Goal: Task Accomplishment & Management: Use online tool/utility

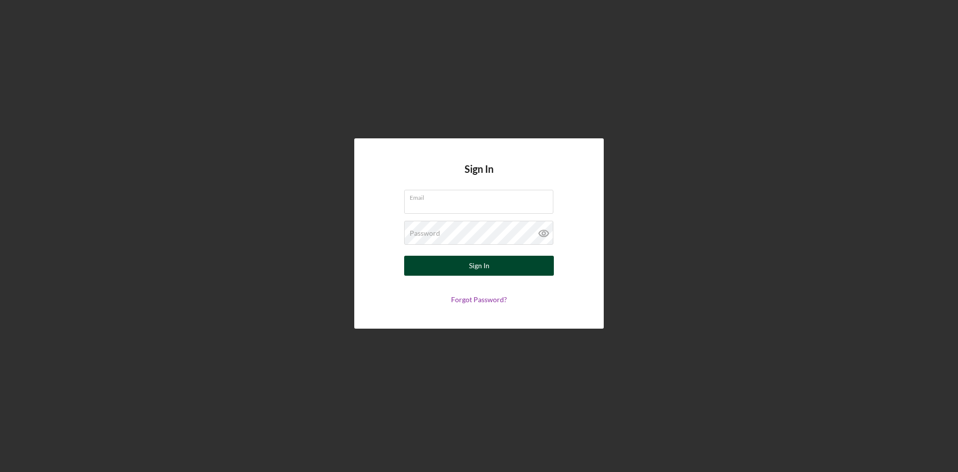
type input "[PERSON_NAME][EMAIL_ADDRESS][DOMAIN_NAME]"
click at [479, 272] on div "Sign In" at bounding box center [479, 265] width 20 height 20
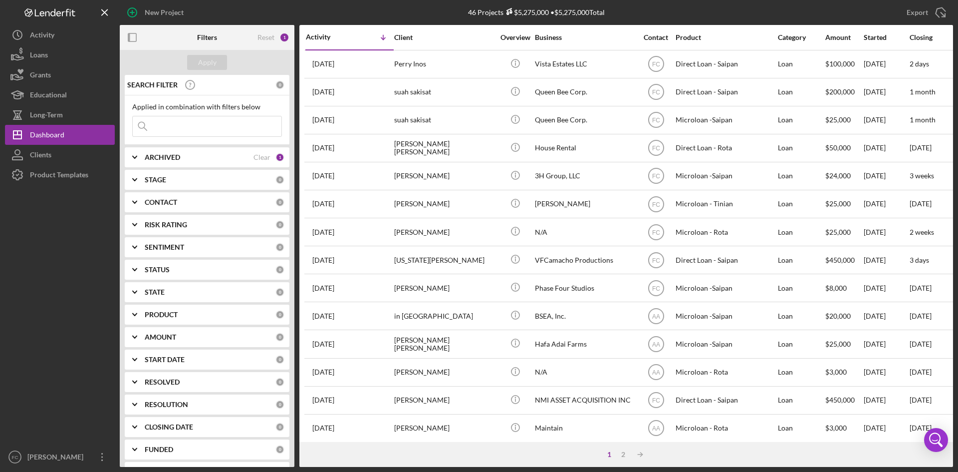
click at [183, 122] on input at bounding box center [207, 126] width 149 height 20
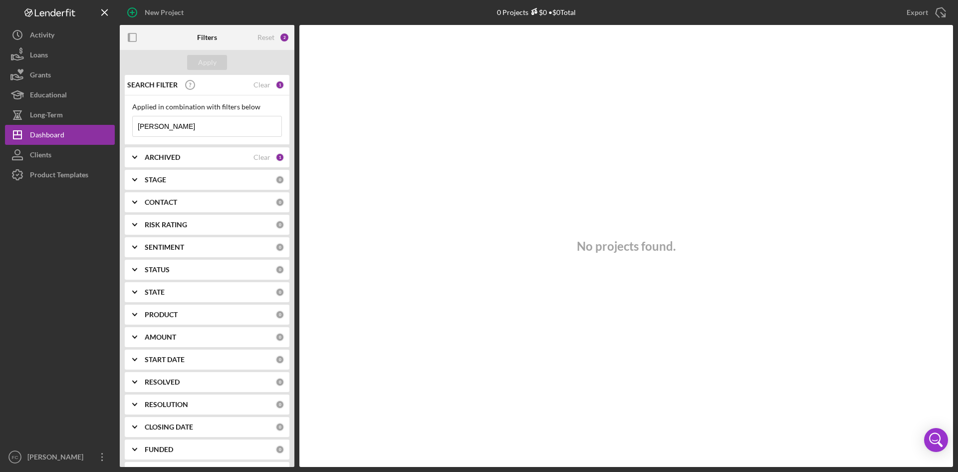
type input "[PERSON_NAME]"
click at [207, 160] on div "ARCHIVED" at bounding box center [199, 157] width 109 height 8
click at [134, 214] on input "Archived" at bounding box center [138, 214] width 10 height 10
checkbox input "true"
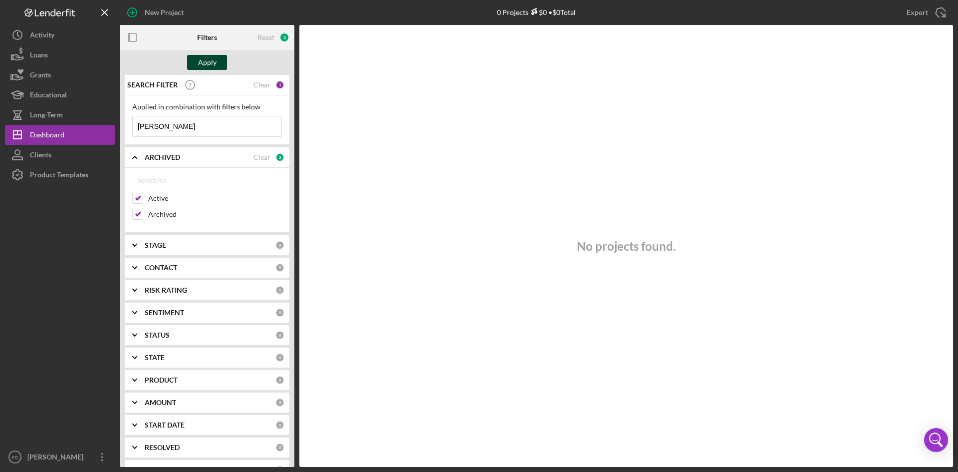
click at [205, 60] on div "Apply" at bounding box center [207, 62] width 18 height 15
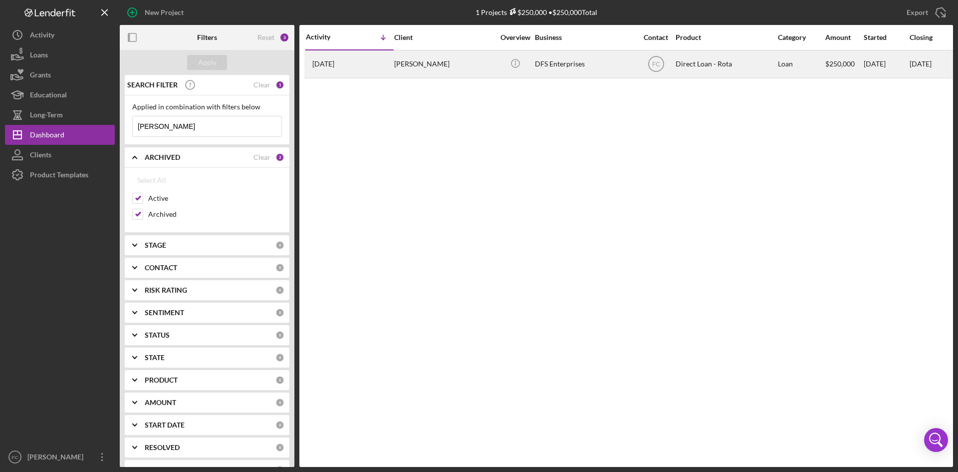
click at [580, 55] on div "DFS Enterprises" at bounding box center [585, 64] width 100 height 26
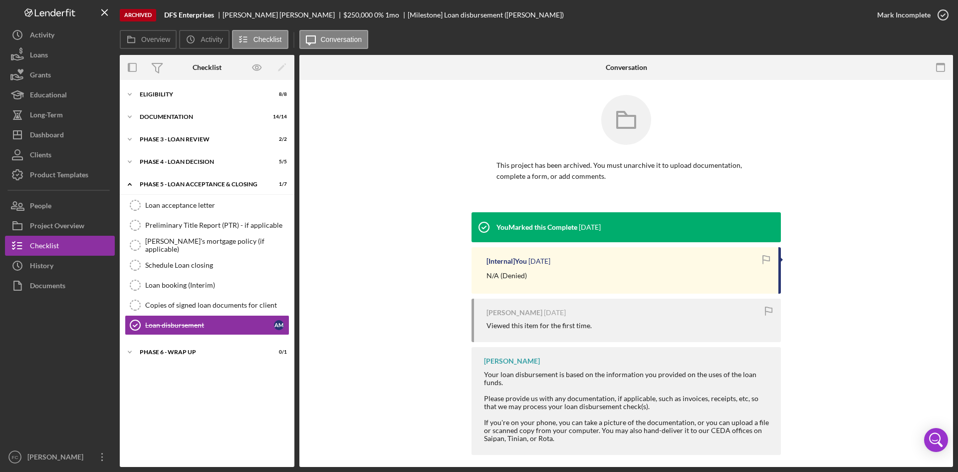
drag, startPoint x: 869, startPoint y: 194, endPoint x: 861, endPoint y: 194, distance: 7.5
click at [870, 192] on div "This project has been archived. You must unarchive it to upload documentation, …" at bounding box center [626, 153] width 624 height 117
click at [916, 203] on div "This project has been archived. You must unarchive it to upload documentation, …" at bounding box center [626, 153] width 624 height 117
drag, startPoint x: 886, startPoint y: 278, endPoint x: 880, endPoint y: 276, distance: 6.8
click at [886, 277] on div "You Marked this Complete [DATE] [Internal] You [DATE] N/A (Denied) [PERSON_NAME…" at bounding box center [626, 336] width 624 height 248
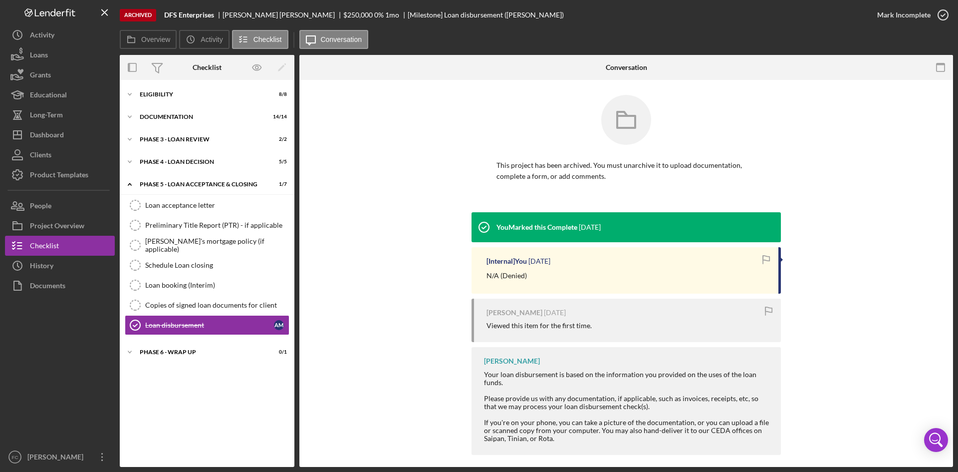
click at [909, 250] on div "You Marked this Complete [DATE] [Internal] You [DATE] N/A (Denied) [PERSON_NAME…" at bounding box center [626, 336] width 624 height 248
click at [898, 239] on div "You Marked this Complete [DATE] [Internal] You [DATE] N/A (Denied) [PERSON_NAME…" at bounding box center [626, 336] width 624 height 248
click at [905, 242] on div "You Marked this Complete [DATE] [Internal] You [DATE] N/A (Denied) [PERSON_NAME…" at bounding box center [626, 336] width 624 height 248
click at [913, 232] on div "You Marked this Complete [DATE] [Internal] You [DATE] N/A (Denied) [PERSON_NAME…" at bounding box center [626, 336] width 624 height 248
click at [893, 243] on div "You Marked this Complete [DATE] [Internal] You [DATE] N/A (Denied) [PERSON_NAME…" at bounding box center [626, 336] width 624 height 248
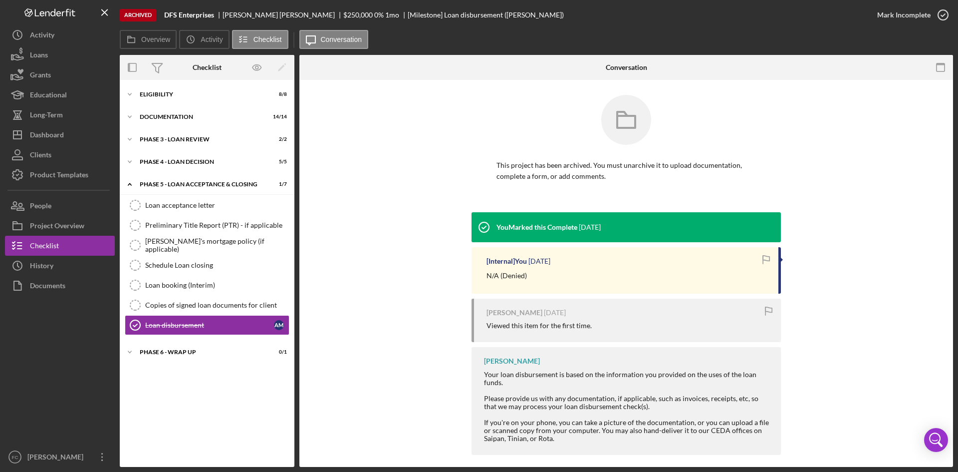
click at [836, 146] on div "This project has been archived. You must unarchive it to upload documentation, …" at bounding box center [626, 153] width 624 height 117
click at [43, 140] on div "Dashboard" at bounding box center [47, 136] width 34 height 22
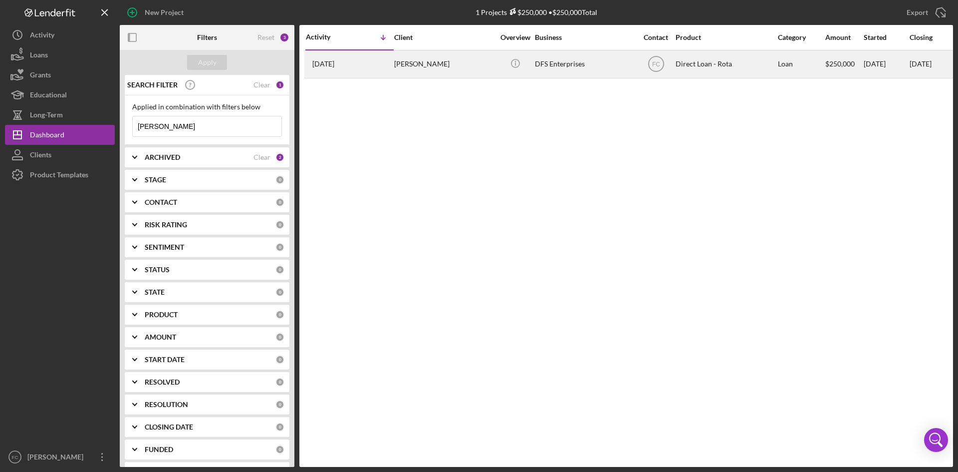
click at [386, 65] on div "[DATE] [PERSON_NAME]" at bounding box center [349, 64] width 87 height 26
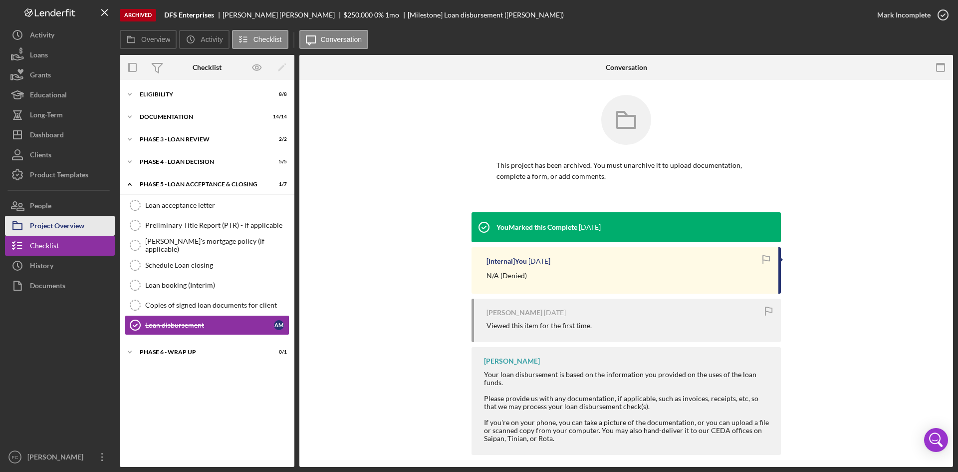
click at [61, 222] on div "Project Overview" at bounding box center [57, 227] width 54 height 22
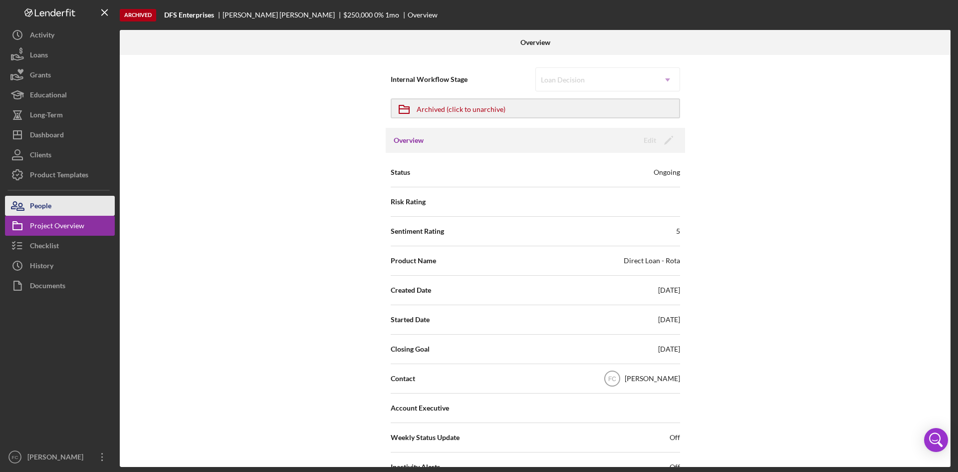
click at [50, 207] on div "People" at bounding box center [40, 207] width 21 height 22
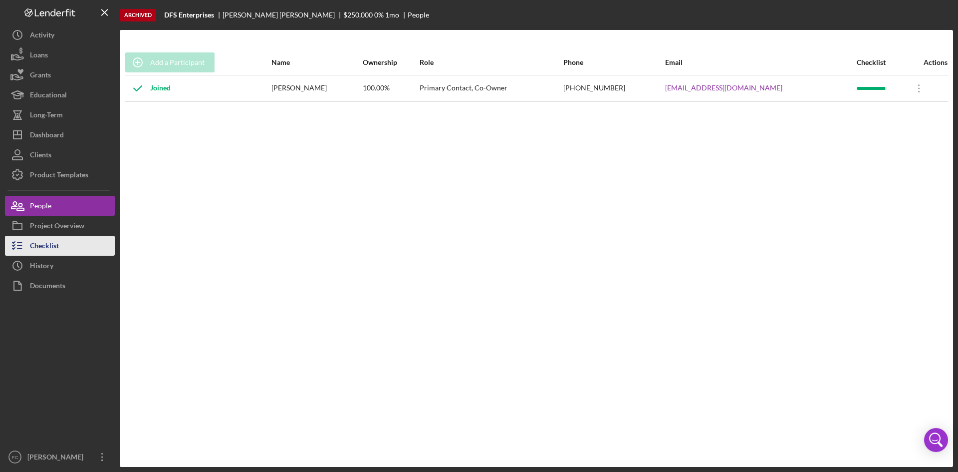
click at [61, 242] on button "Checklist" at bounding box center [60, 246] width 110 height 20
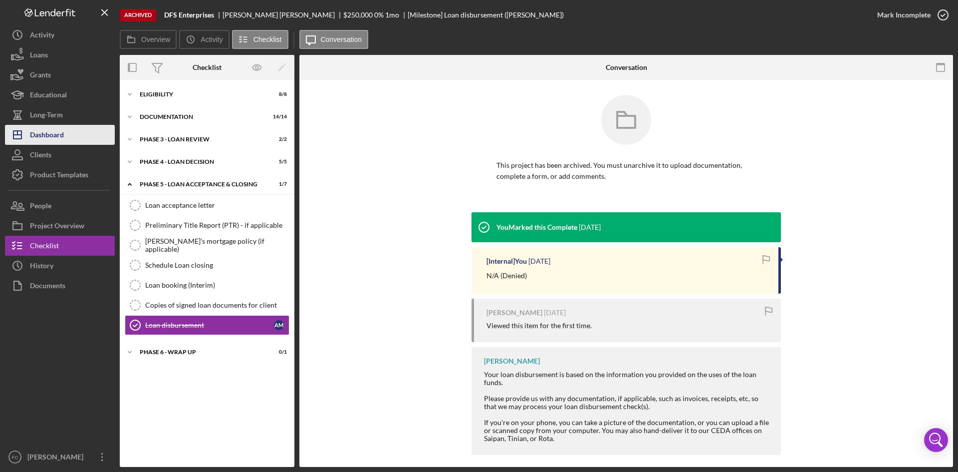
click at [66, 130] on button "Icon/Dashboard Dashboard" at bounding box center [60, 135] width 110 height 20
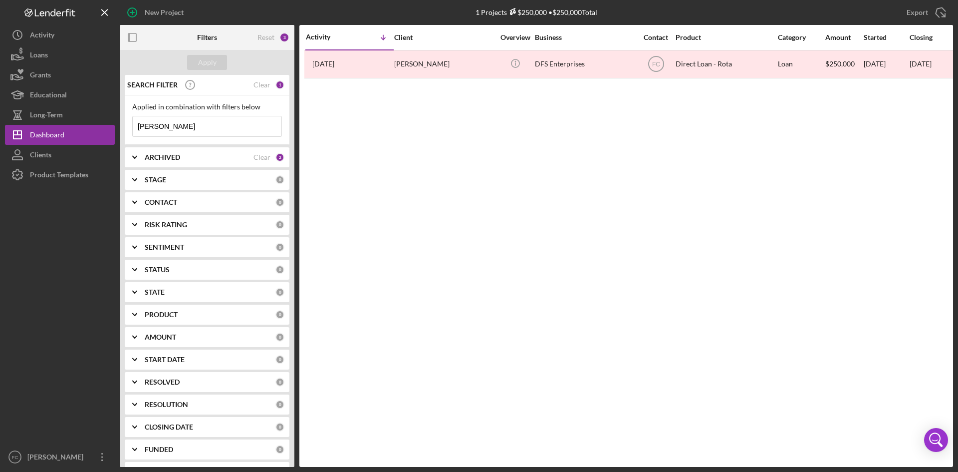
click at [262, 88] on div "Clear" at bounding box center [261, 85] width 17 height 8
click at [211, 60] on div "Apply" at bounding box center [207, 62] width 18 height 15
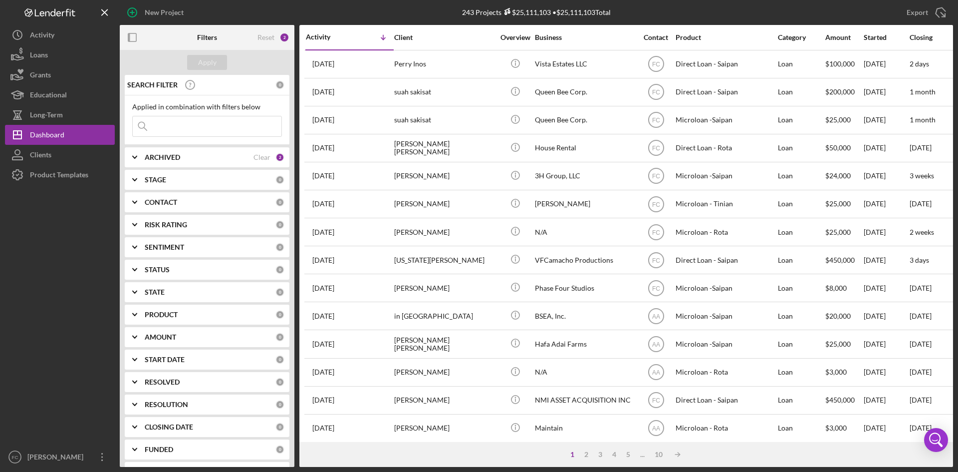
click at [275, 159] on div "2" at bounding box center [279, 157] width 9 height 9
click at [140, 216] on input "Archived" at bounding box center [138, 214] width 10 height 10
checkbox input "false"
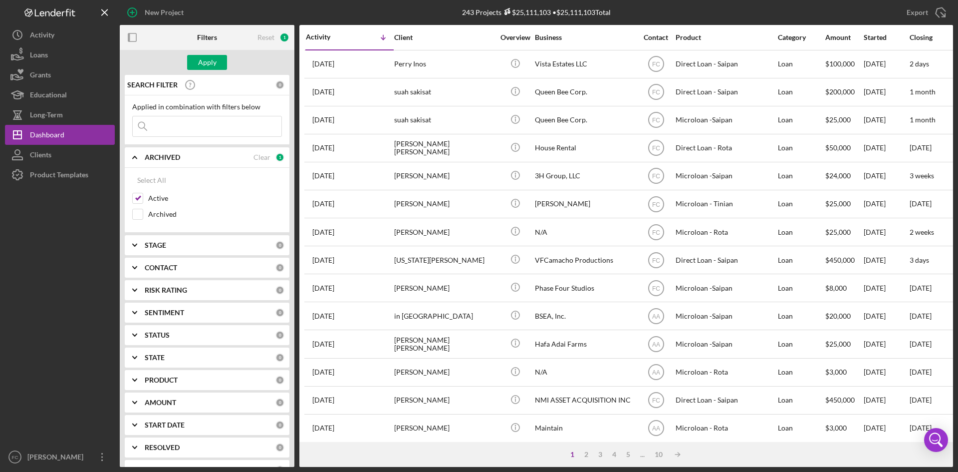
click at [204, 54] on div "Apply" at bounding box center [207, 62] width 175 height 25
click at [205, 62] on div "Apply" at bounding box center [207, 62] width 18 height 15
